Goal: Information Seeking & Learning: Check status

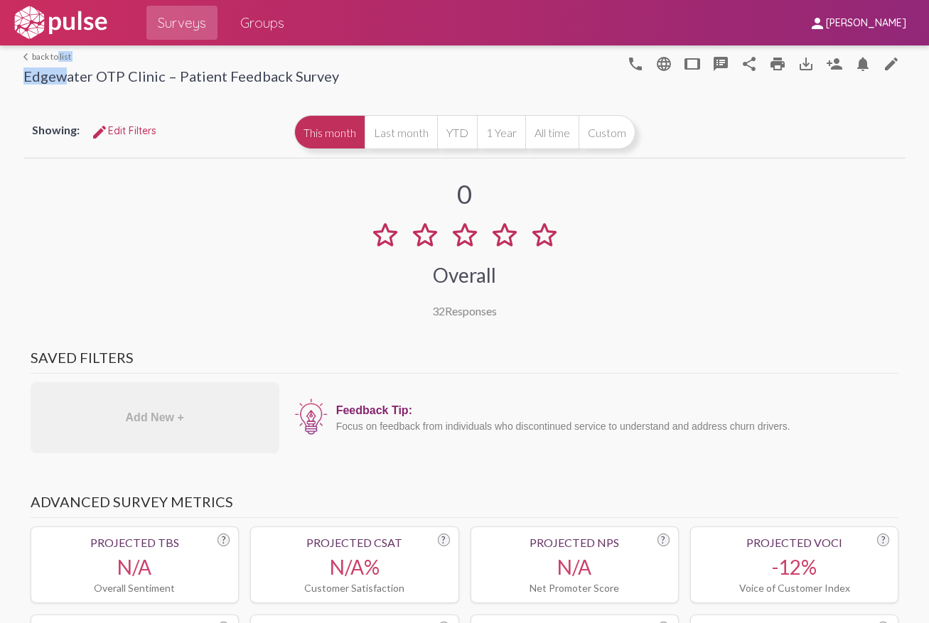
click at [52, 61] on div "arrow_back_ios back to list Edgewater OTP Clinic – Patient Feedback Survey" at bounding box center [181, 69] width 316 height 37
click at [40, 60] on link "arrow_back_ios back to list" at bounding box center [181, 56] width 316 height 11
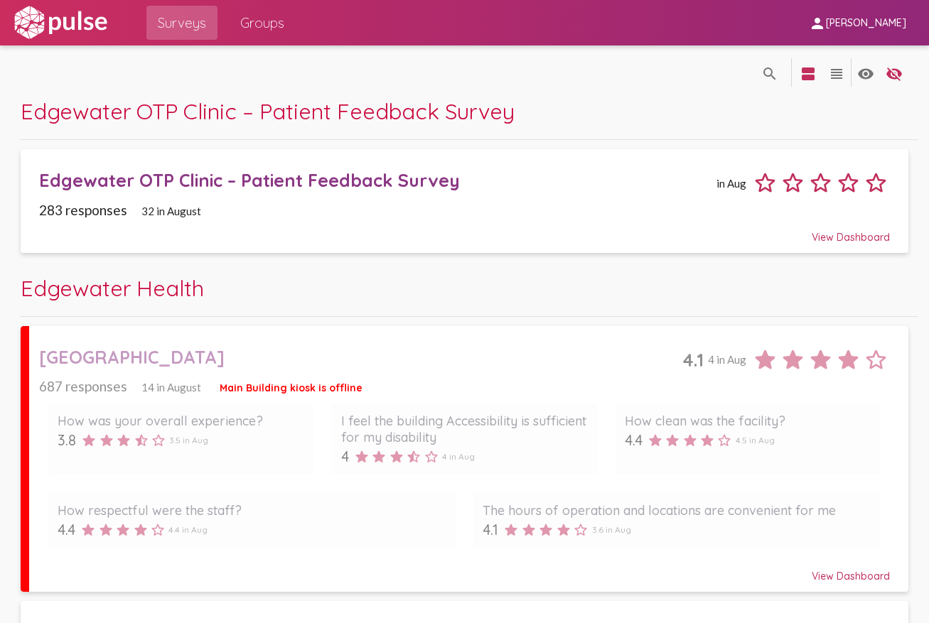
click at [228, 281] on div "Edgewater Health" at bounding box center [469, 295] width 896 height 43
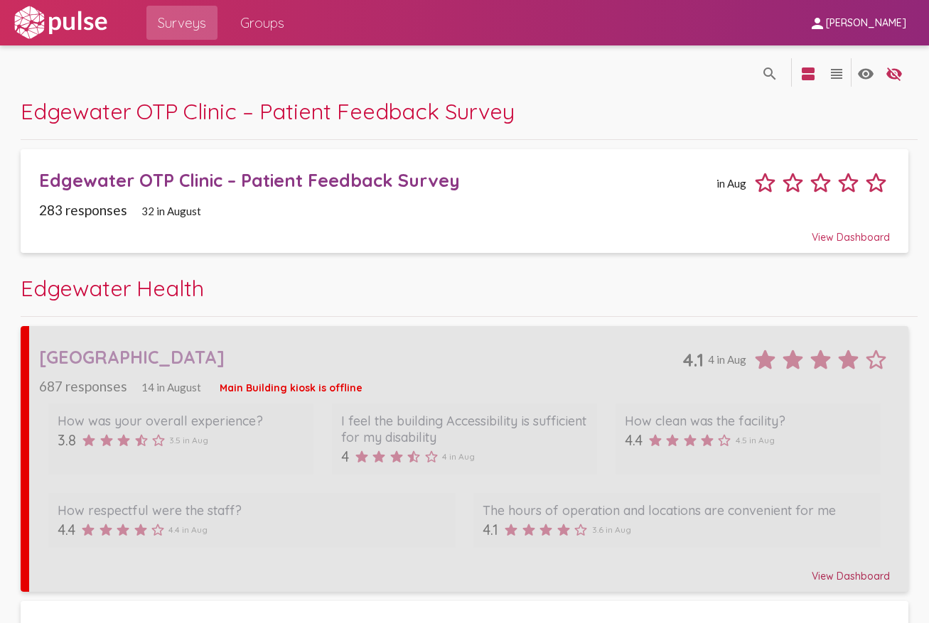
click at [546, 348] on div "[GEOGRAPHIC_DATA]" at bounding box center [360, 357] width 643 height 22
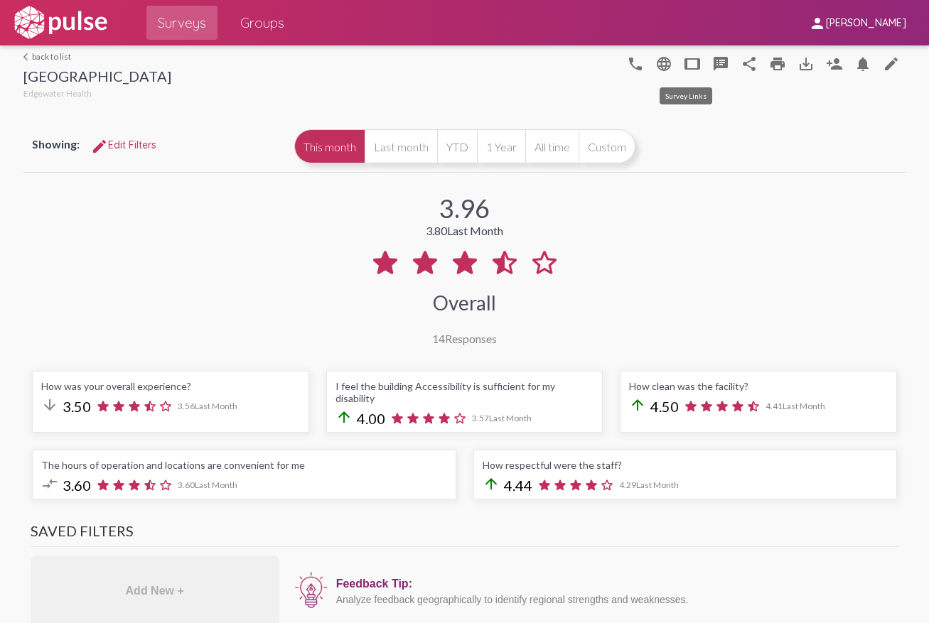
click at [685, 66] on mat-icon "tablet" at bounding box center [692, 63] width 17 height 17
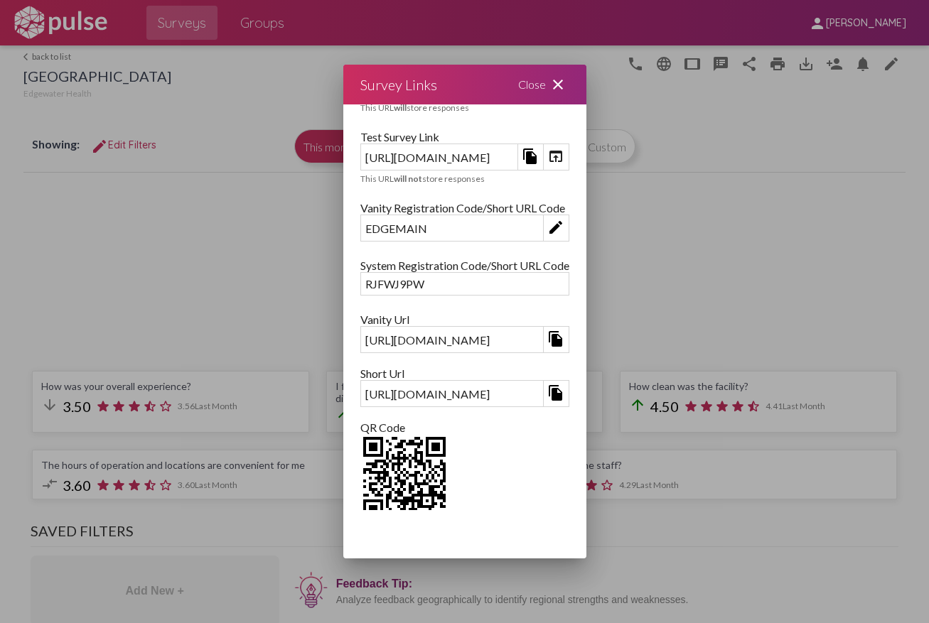
scroll to position [91, 0]
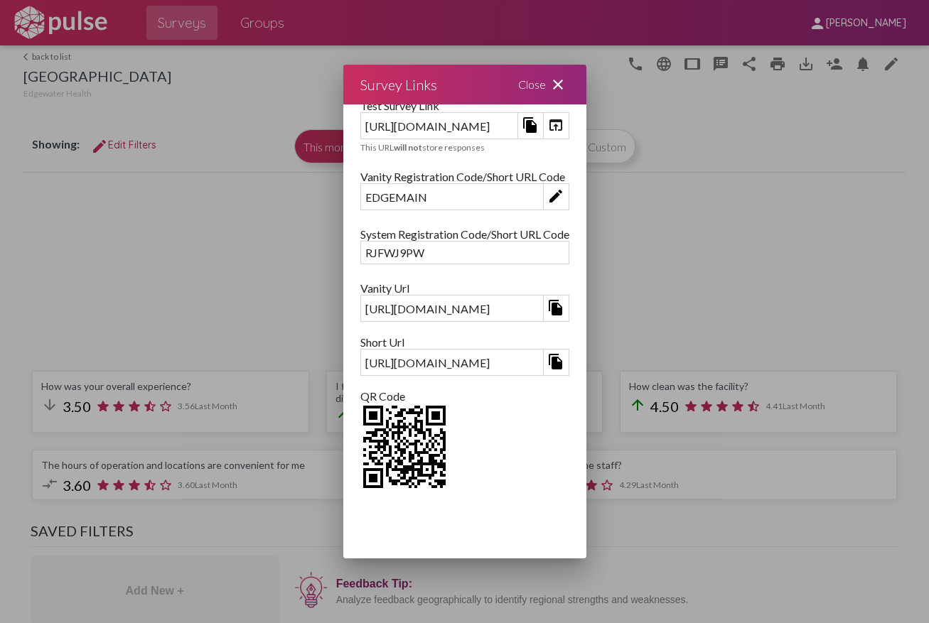
click at [567, 77] on mat-icon "close" at bounding box center [558, 84] width 17 height 17
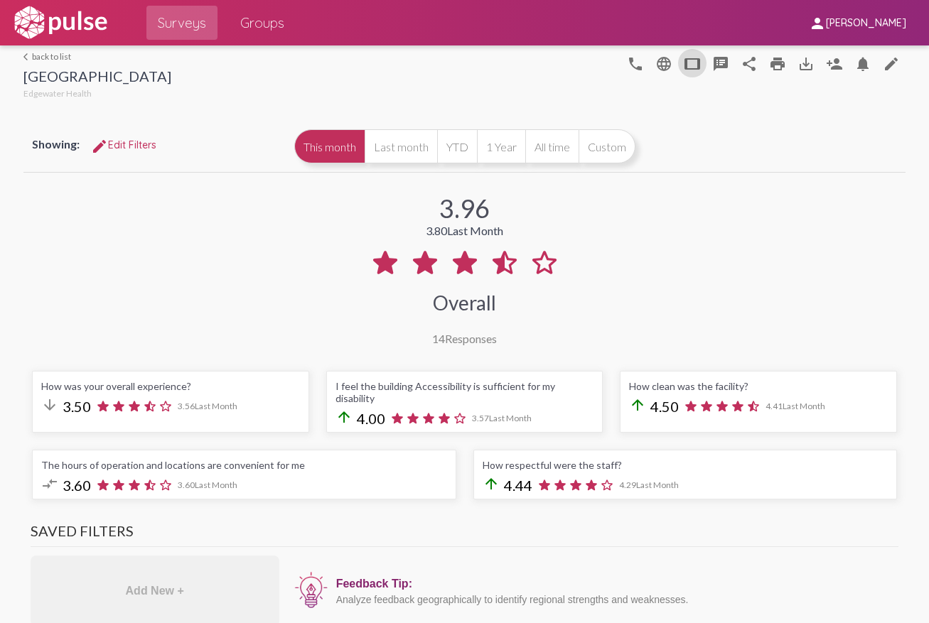
click at [53, 63] on div "arrow_back_ios back to list Main Building Edgewater Health" at bounding box center [97, 76] width 148 height 51
click at [55, 58] on link "arrow_back_ios back to list" at bounding box center [97, 56] width 148 height 11
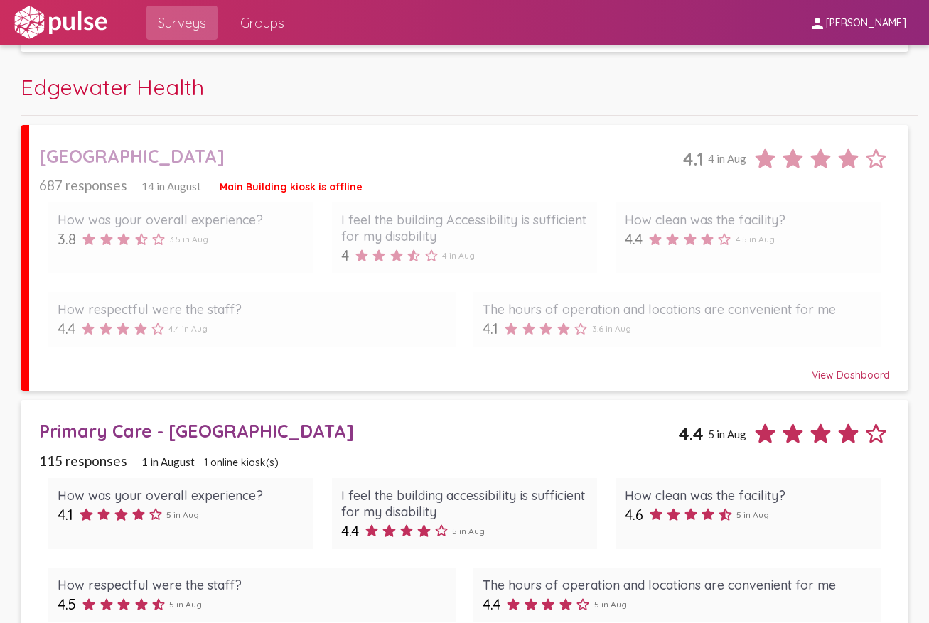
scroll to position [514, 0]
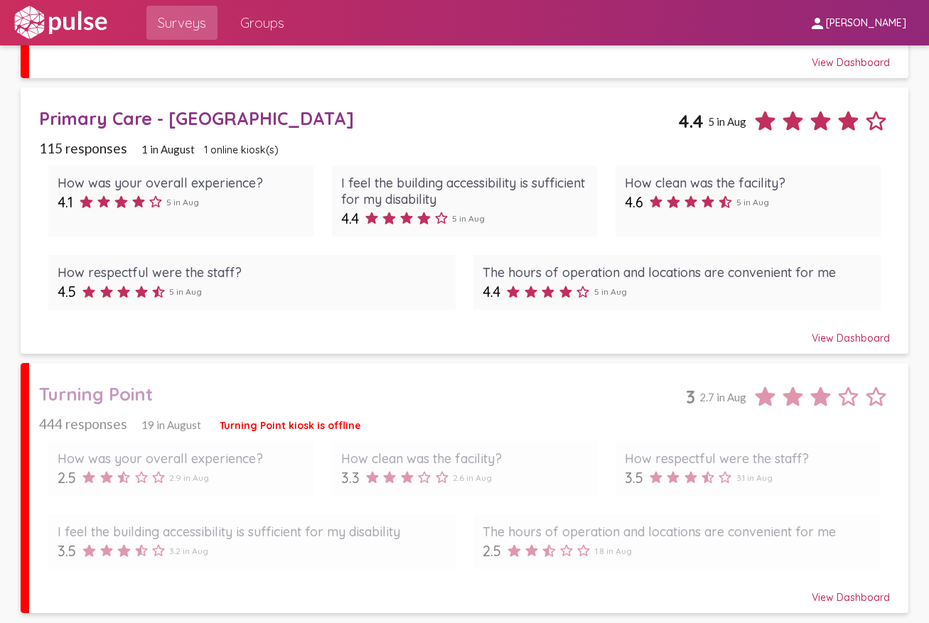
drag, startPoint x: 464, startPoint y: 392, endPoint x: 473, endPoint y: 392, distance: 10.0
click at [465, 392] on div "Turning Point" at bounding box center [362, 394] width 646 height 22
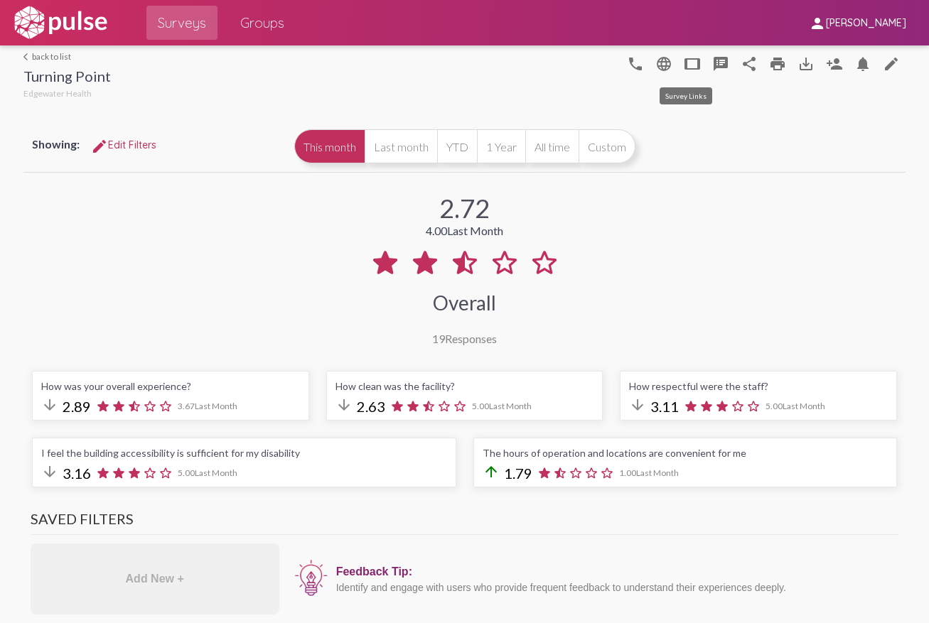
click at [684, 65] on mat-icon "tablet" at bounding box center [692, 63] width 17 height 17
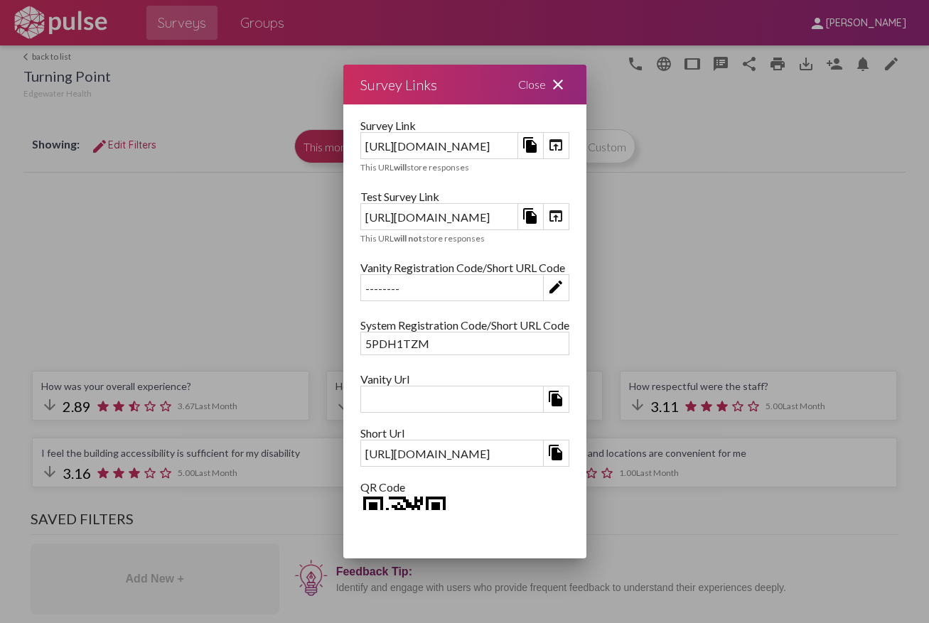
click at [91, 278] on div at bounding box center [464, 311] width 929 height 623
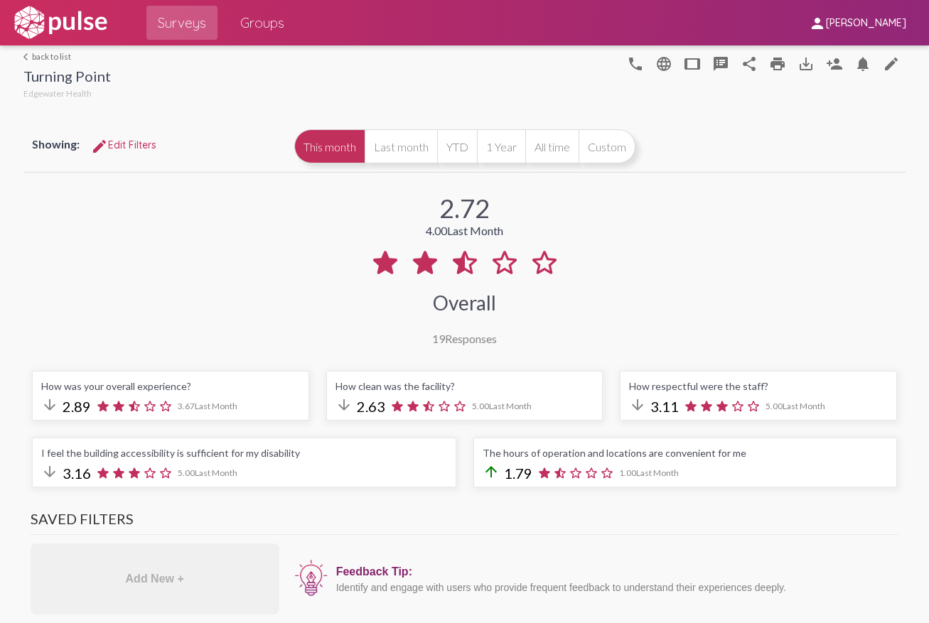
click at [50, 58] on link "arrow_back_ios back to list" at bounding box center [66, 56] width 87 height 11
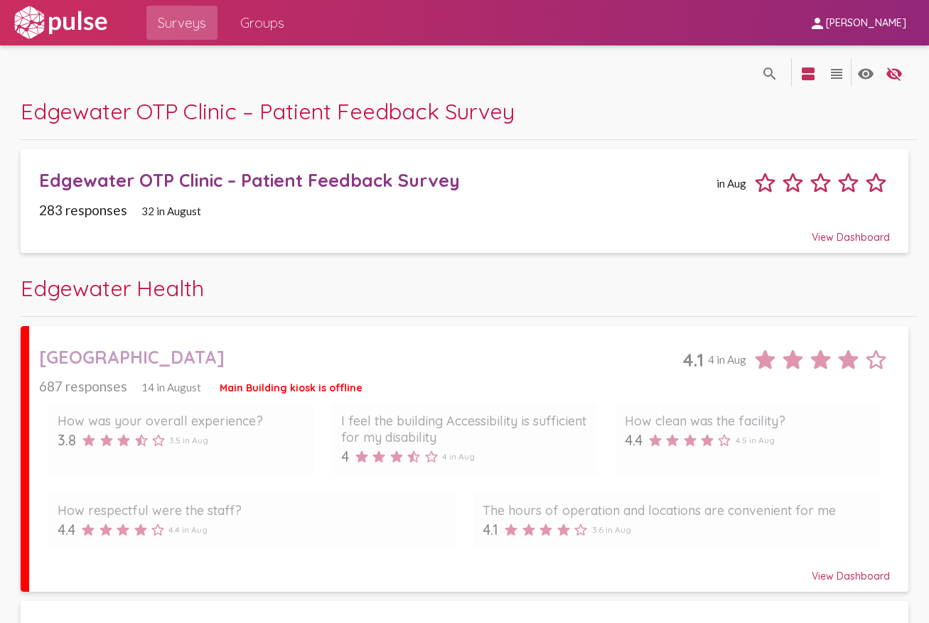
drag, startPoint x: 159, startPoint y: 350, endPoint x: 175, endPoint y: 353, distance: 15.8
click at [160, 350] on div "[GEOGRAPHIC_DATA]" at bounding box center [360, 357] width 643 height 22
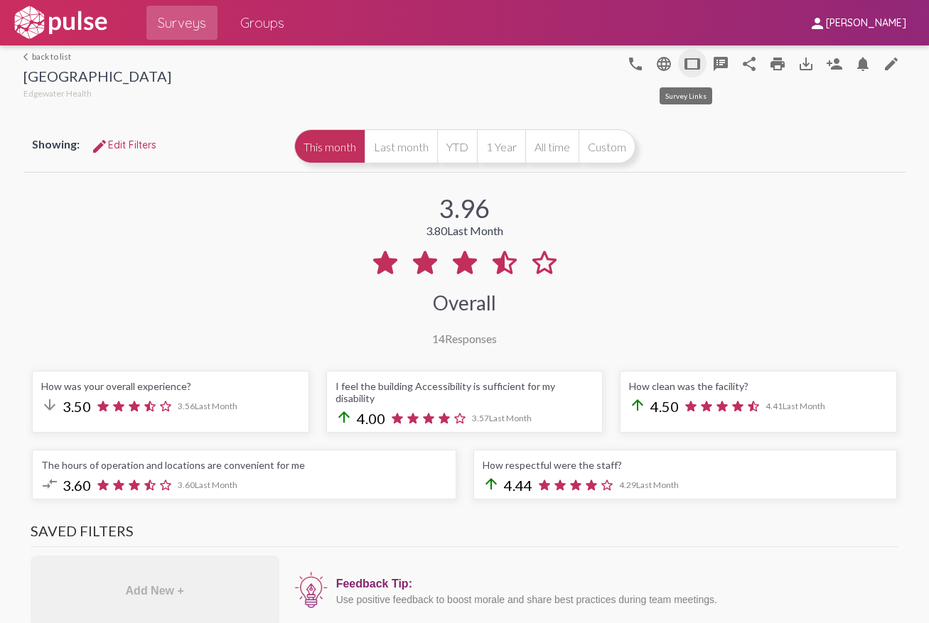
click at [689, 65] on mat-icon "tablet" at bounding box center [692, 63] width 17 height 17
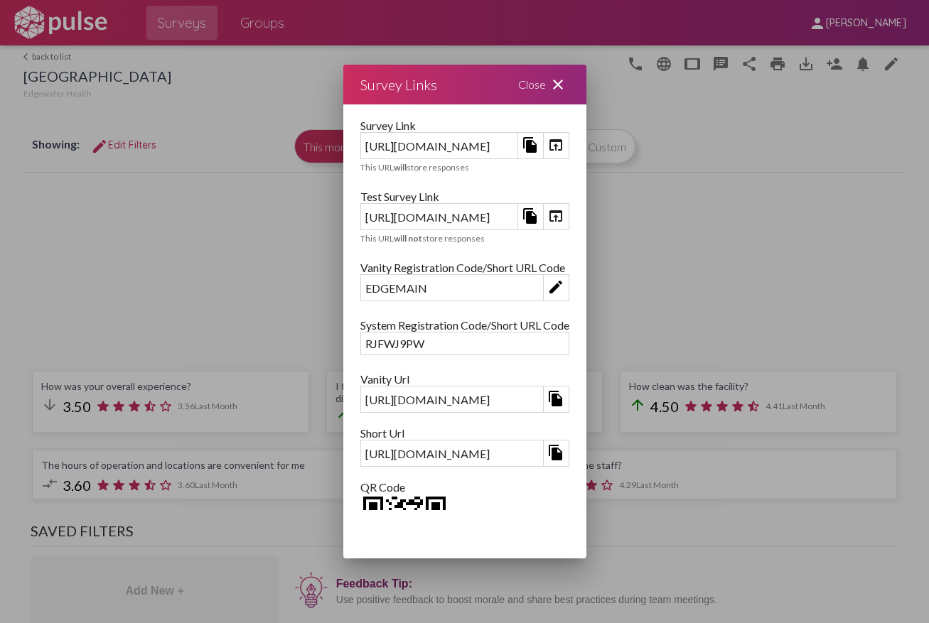
click at [587, 90] on div "Close close" at bounding box center [543, 85] width 85 height 40
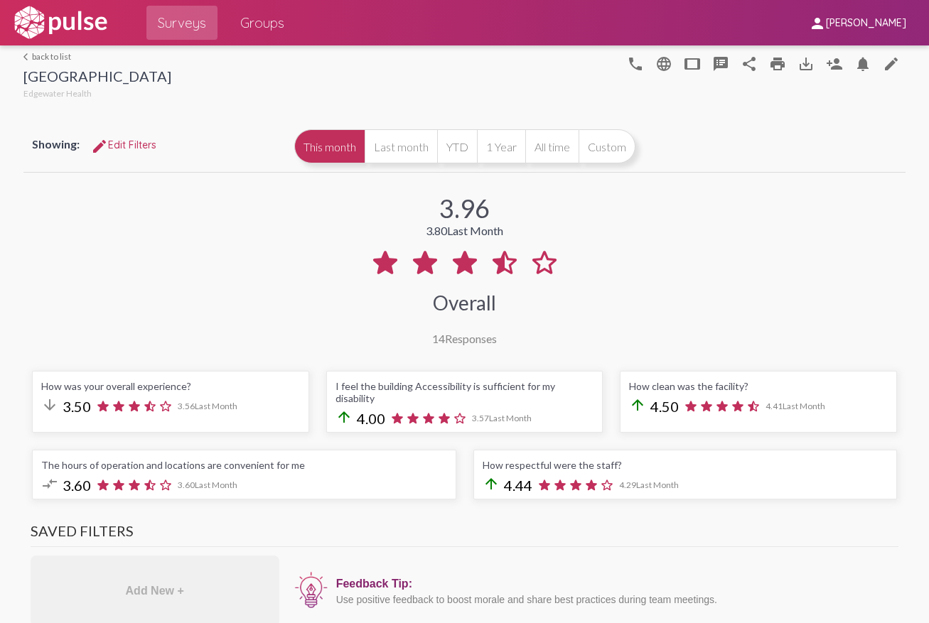
click at [55, 53] on link "arrow_back_ios back to list" at bounding box center [97, 56] width 148 height 11
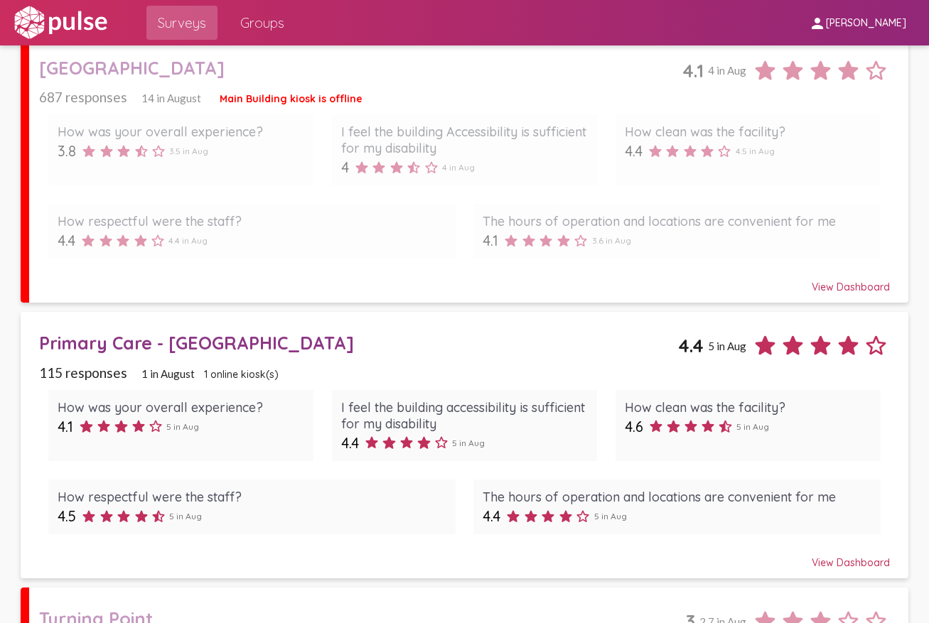
scroll to position [514, 0]
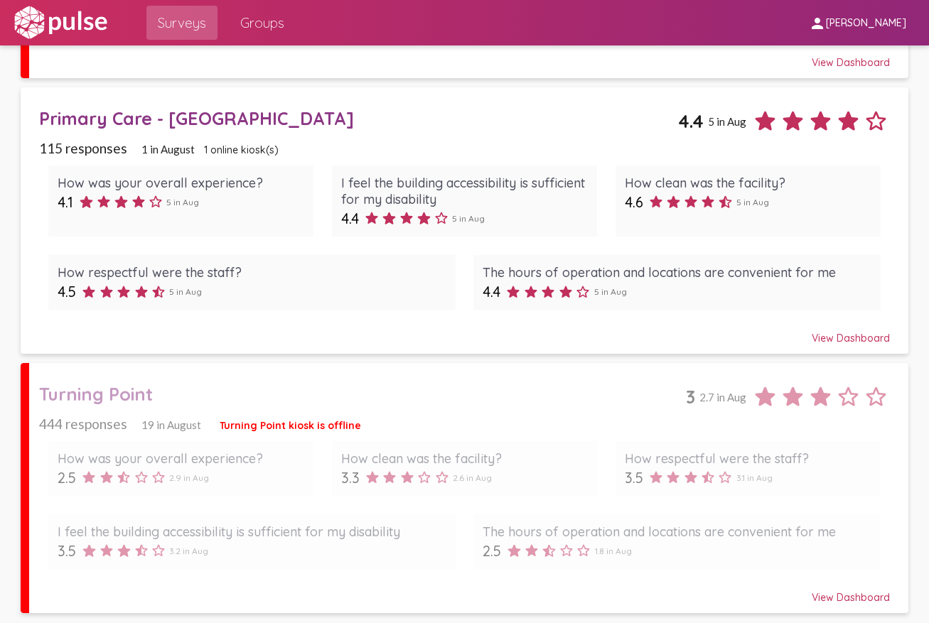
click at [605, 390] on div "Turning Point" at bounding box center [362, 394] width 646 height 22
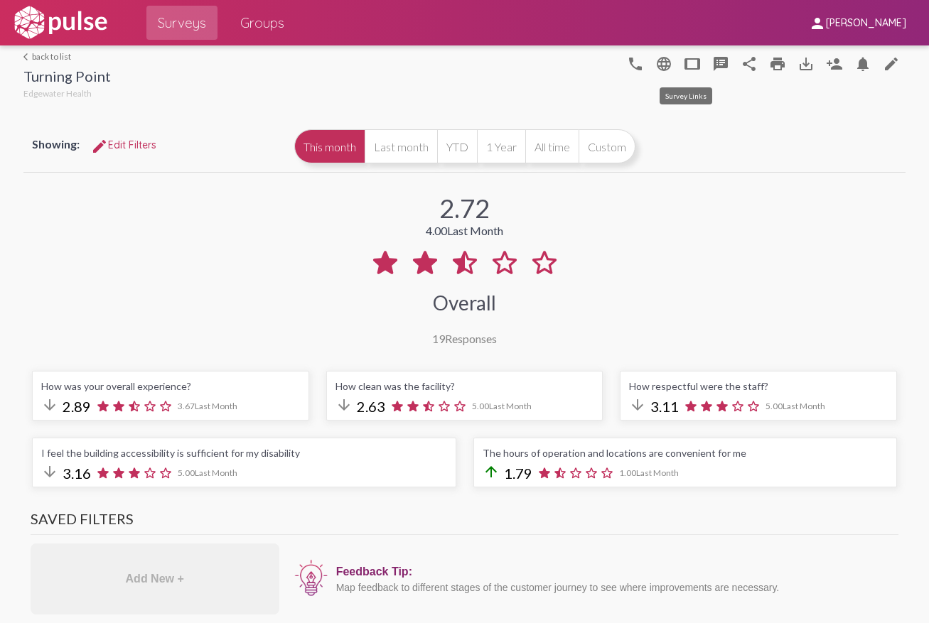
click at [687, 65] on mat-icon "tablet" at bounding box center [692, 63] width 17 height 17
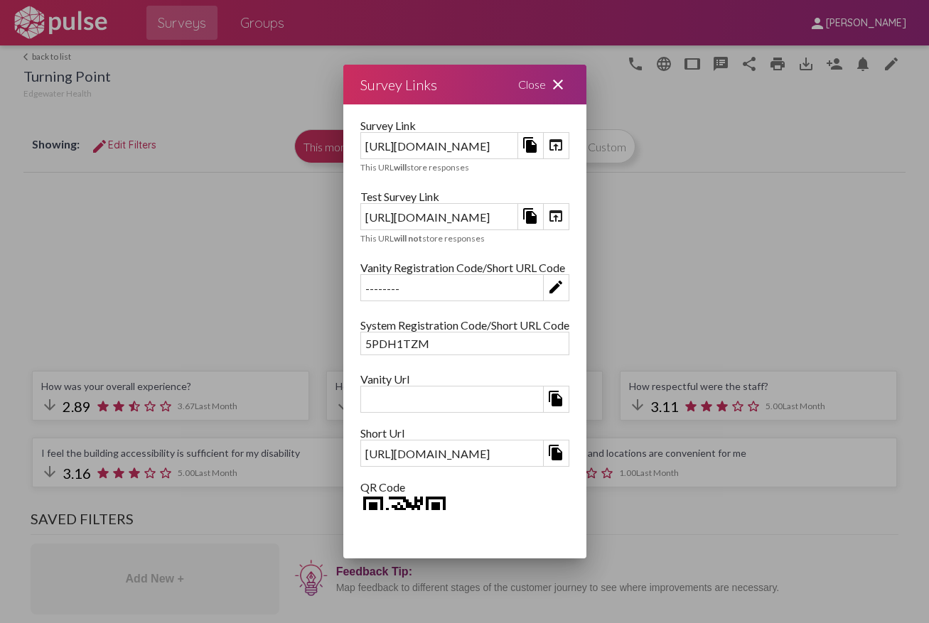
click at [587, 86] on div "Close close" at bounding box center [543, 85] width 85 height 40
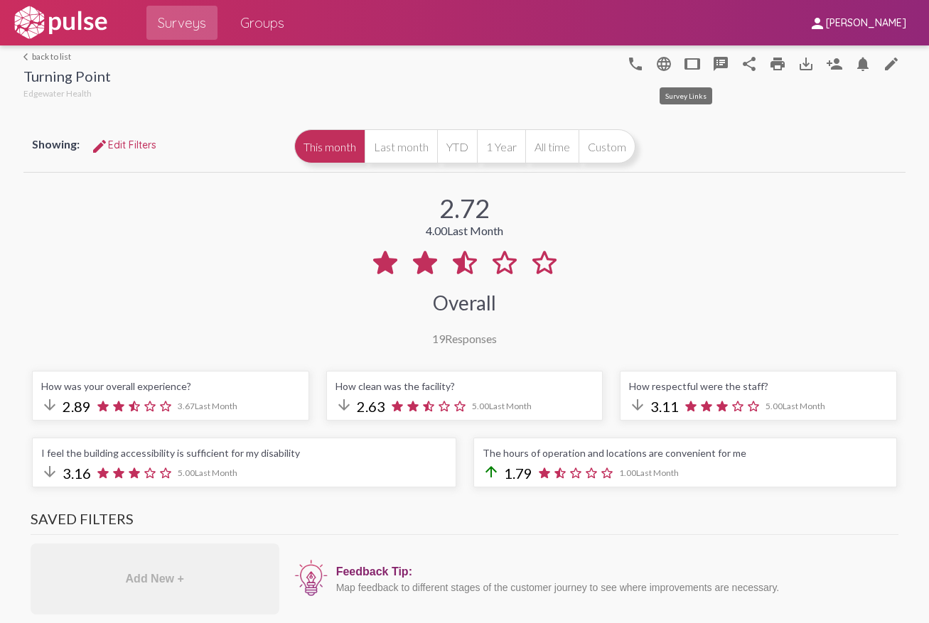
click at [687, 65] on mat-icon "tablet" at bounding box center [692, 63] width 17 height 17
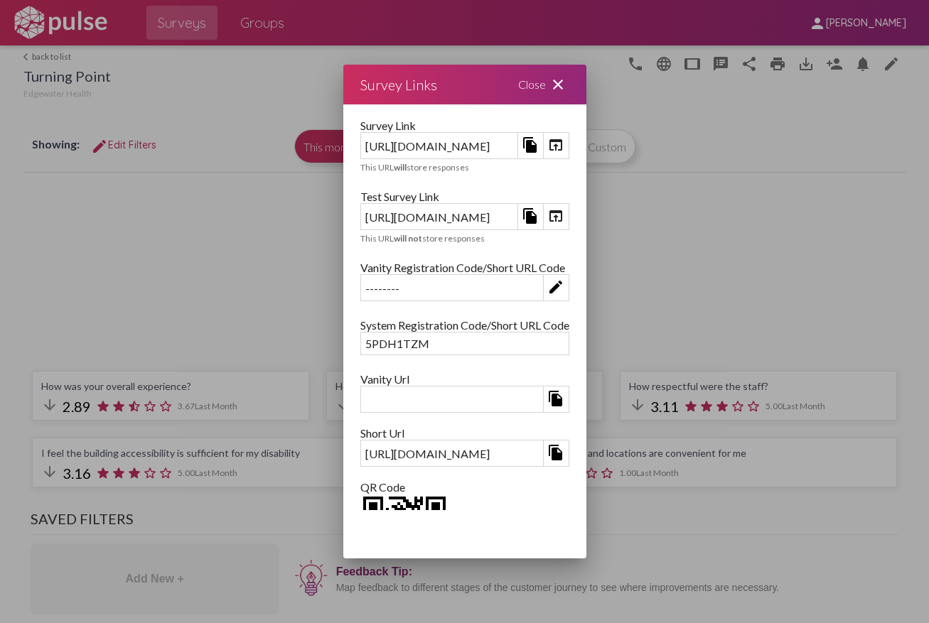
click at [587, 81] on div "Close close" at bounding box center [543, 85] width 85 height 40
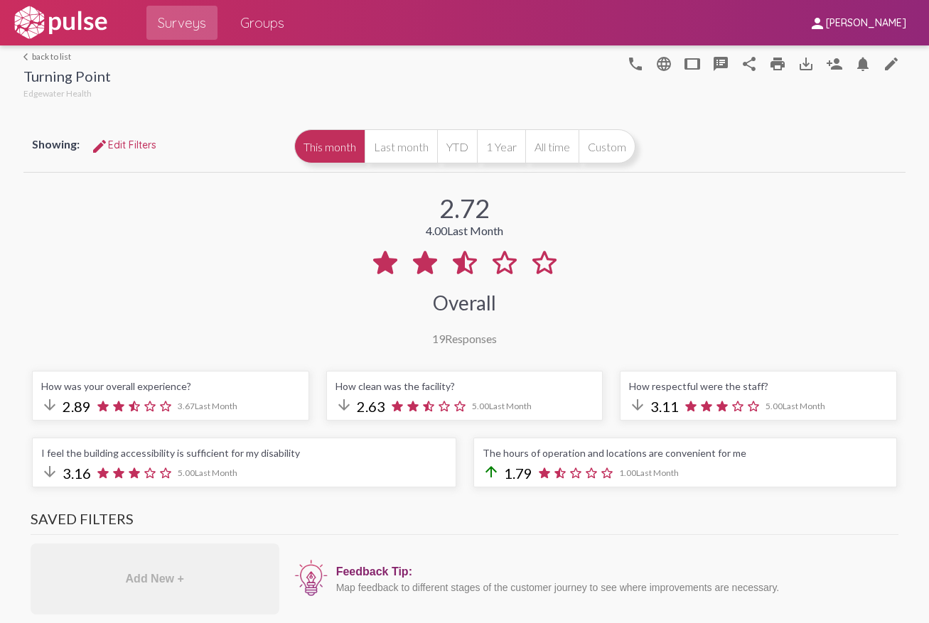
drag, startPoint x: 44, startPoint y: 50, endPoint x: 57, endPoint y: 53, distance: 13.1
click at [45, 50] on div "arrow_back_ios back to list Turning Point Edgewater Health phone language table…" at bounding box center [464, 73] width 883 height 57
click at [53, 54] on link "arrow_back_ios back to list" at bounding box center [66, 56] width 87 height 11
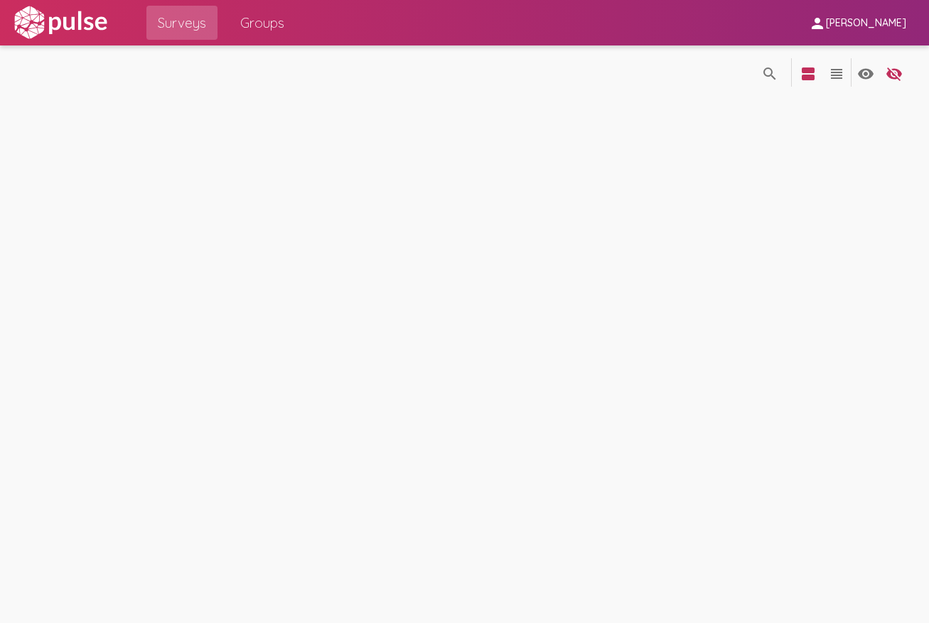
click at [53, 54] on div "search_off search view_agenda view_headline visibility visibility_off settings" at bounding box center [464, 71] width 887 height 52
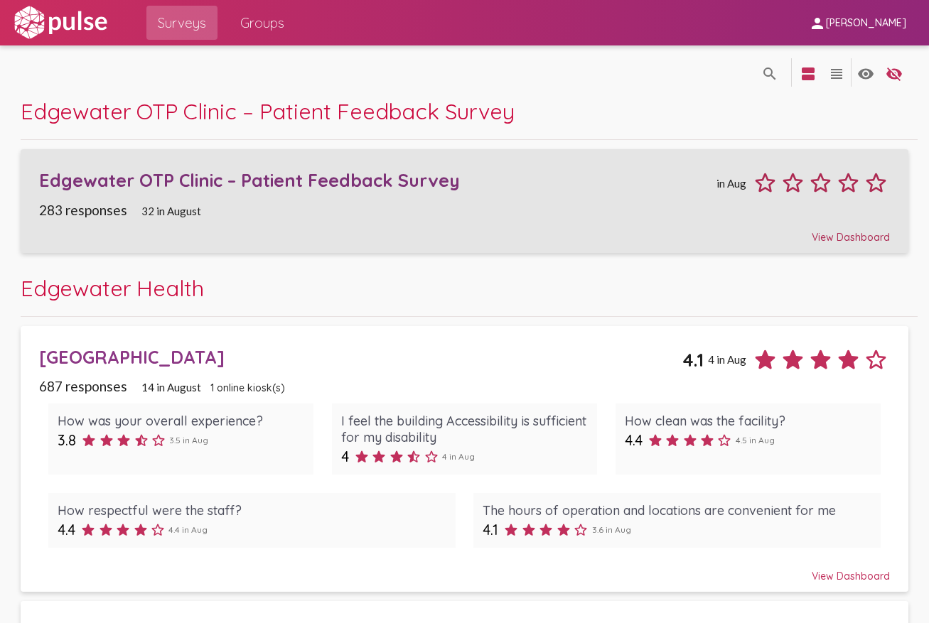
click at [601, 174] on div "Edgewater OTP Clinic – Patient Feedback Survey" at bounding box center [375, 180] width 673 height 22
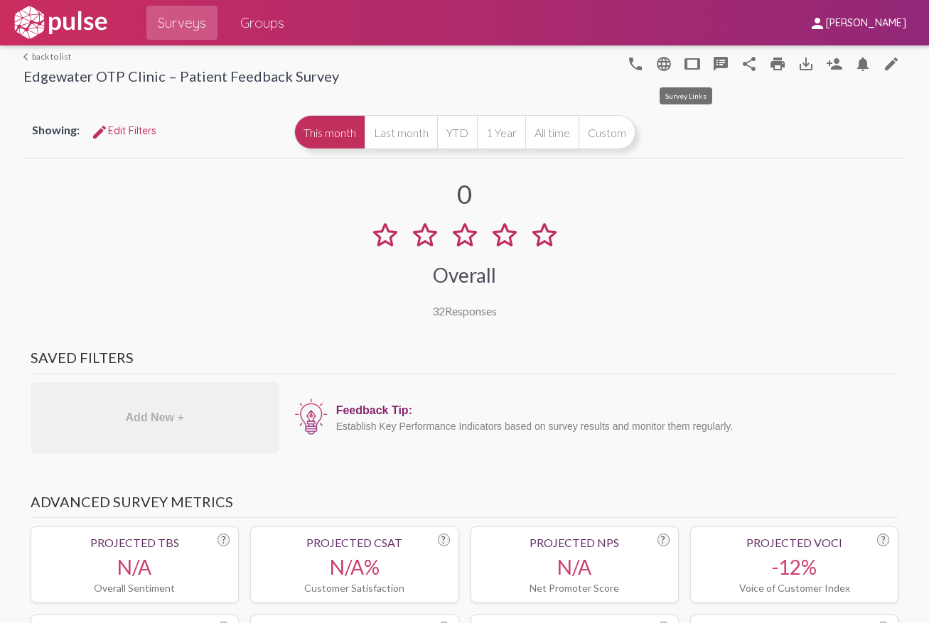
click at [684, 68] on mat-icon "tablet" at bounding box center [692, 63] width 17 height 17
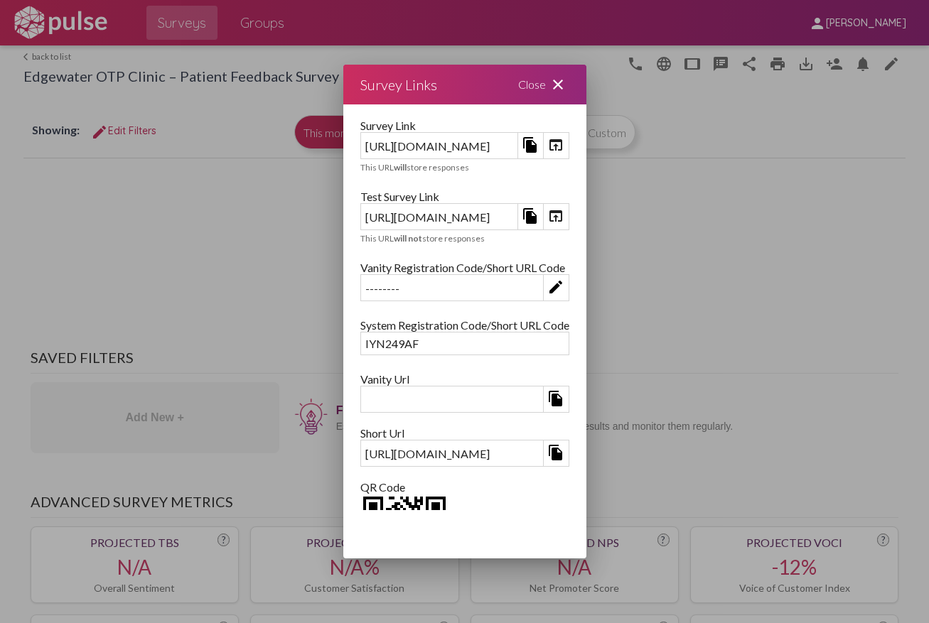
click at [587, 86] on div "Close close" at bounding box center [543, 85] width 85 height 40
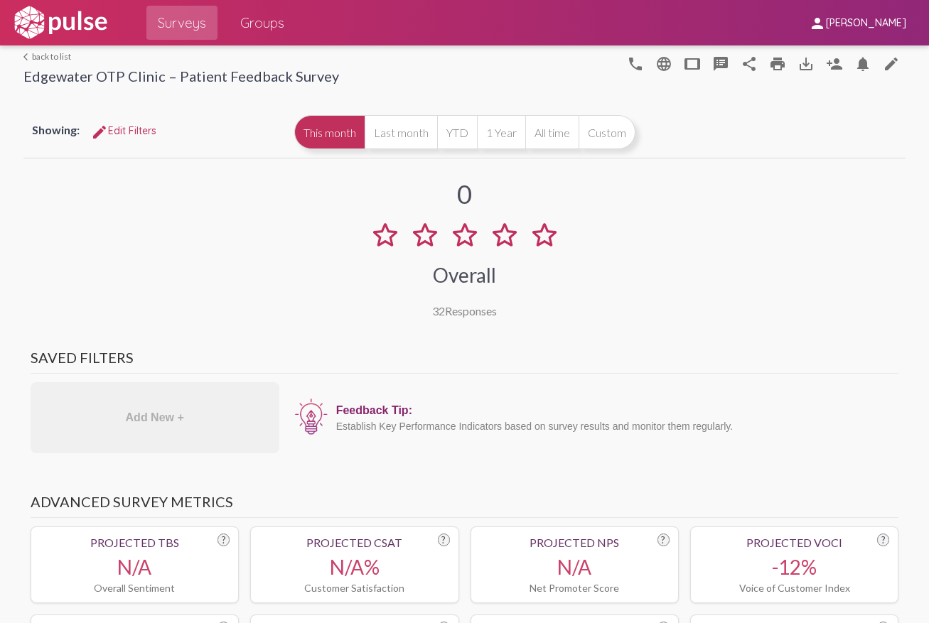
click at [60, 58] on link "arrow_back_ios back to list" at bounding box center [181, 56] width 316 height 11
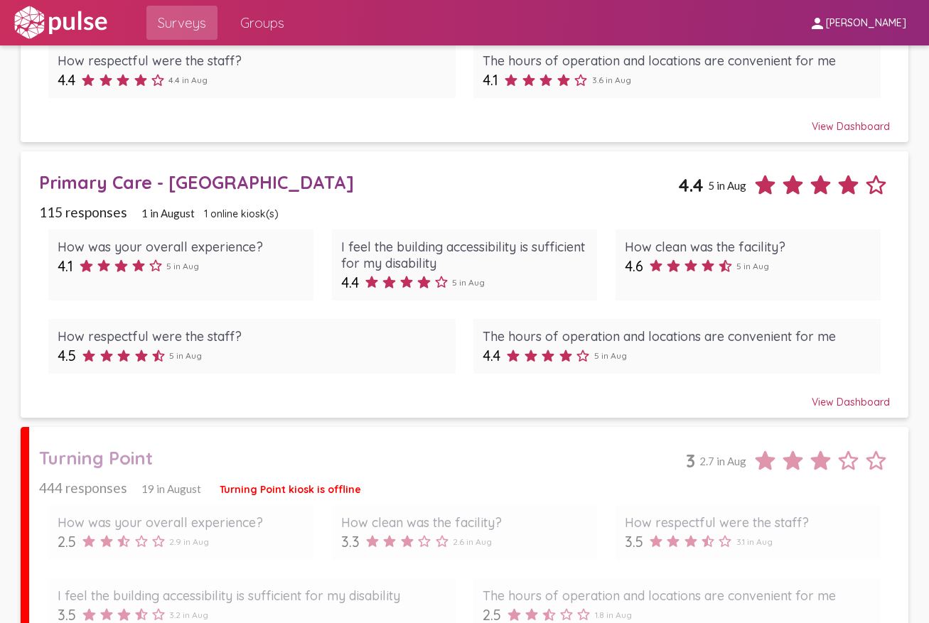
scroll to position [427, 0]
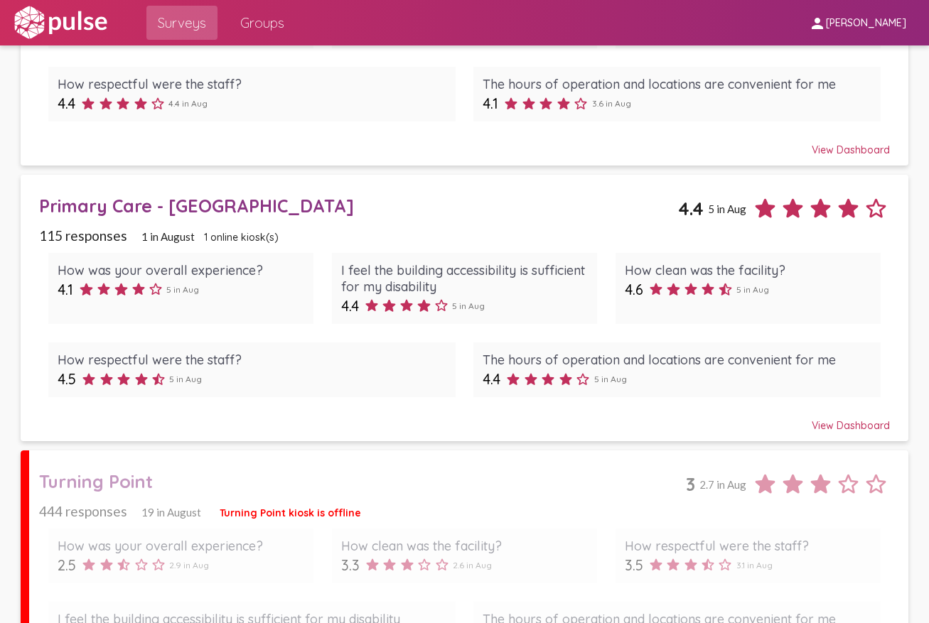
click at [385, 184] on link "Primary Care - [GEOGRAPHIC_DATA] 4.4 5 in Aug 115 responses 1 in [DATE] online …" at bounding box center [464, 308] width 887 height 267
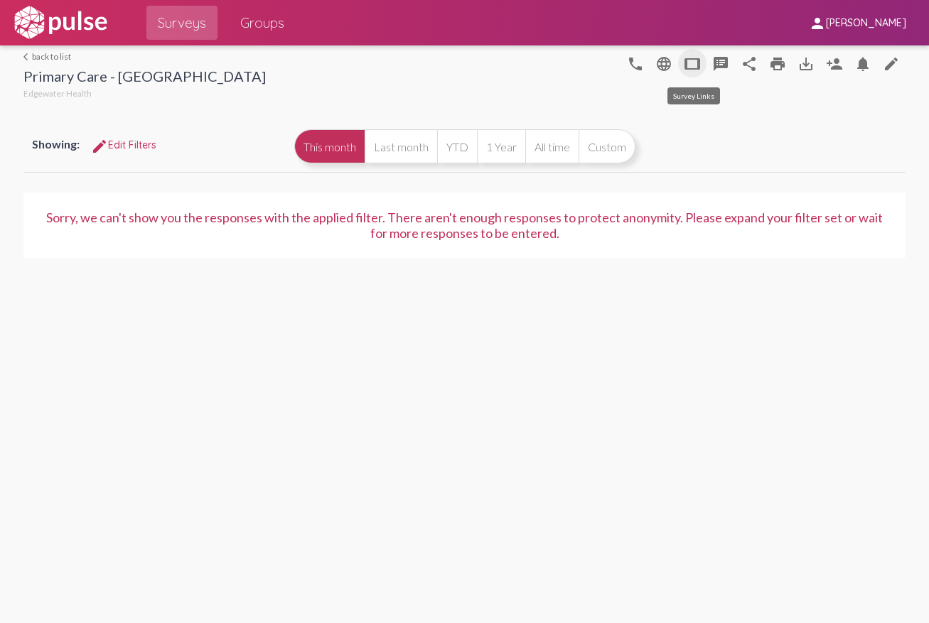
click at [700, 63] on mat-icon "tablet" at bounding box center [692, 63] width 17 height 17
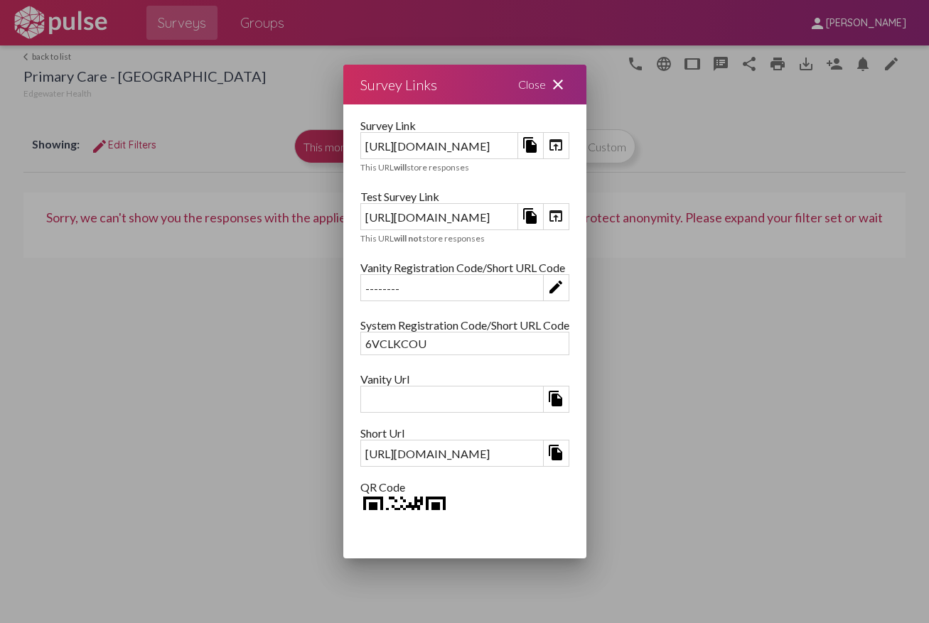
click at [97, 331] on div at bounding box center [464, 311] width 929 height 623
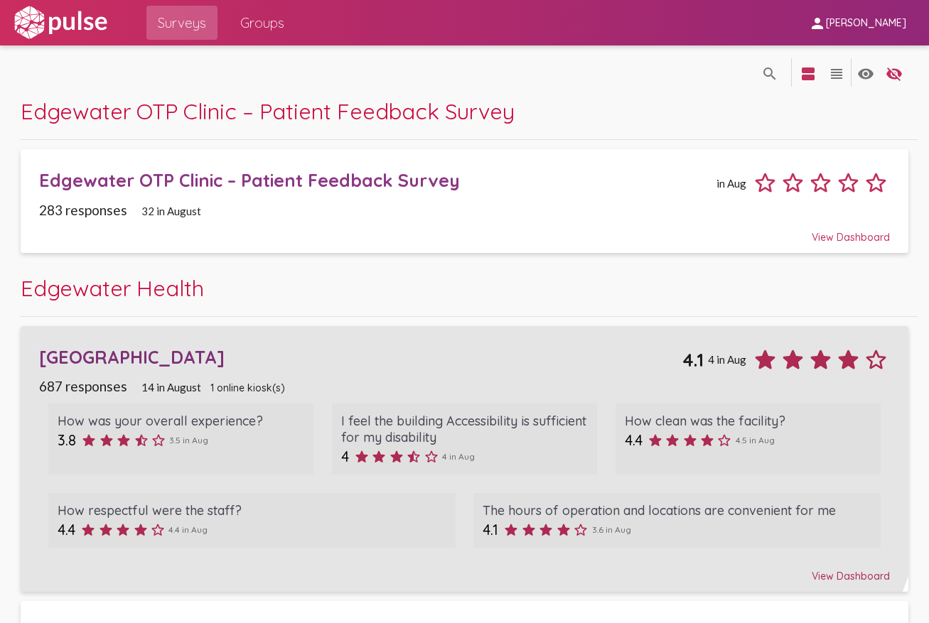
click at [229, 334] on link "Main Building 4.1 4 in Aug 687 responses 14 in [DATE] online kiosk(s) How was y…" at bounding box center [464, 459] width 887 height 267
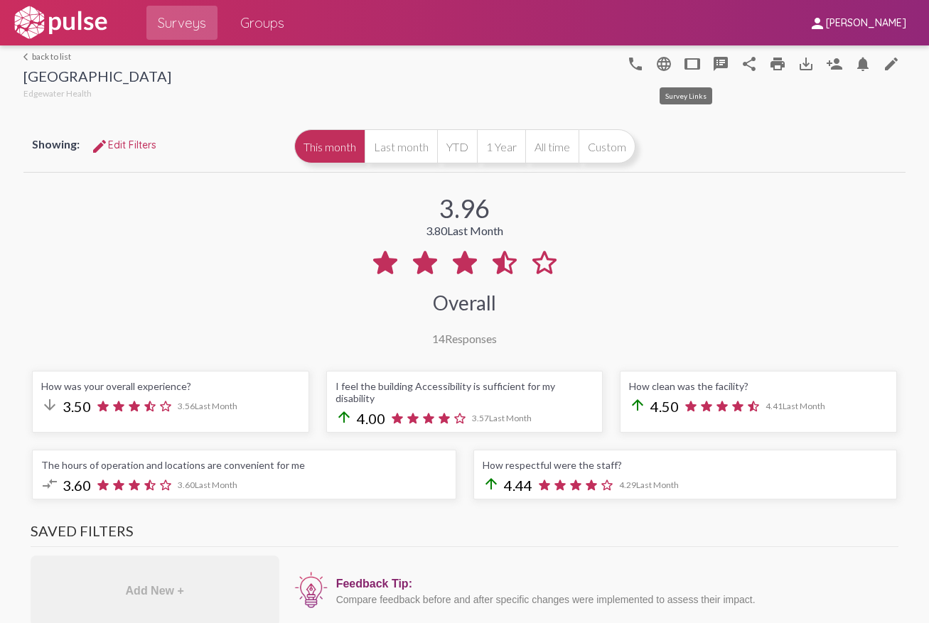
click at [690, 61] on mat-icon "tablet" at bounding box center [692, 63] width 17 height 17
